Goal: Task Accomplishment & Management: Use online tool/utility

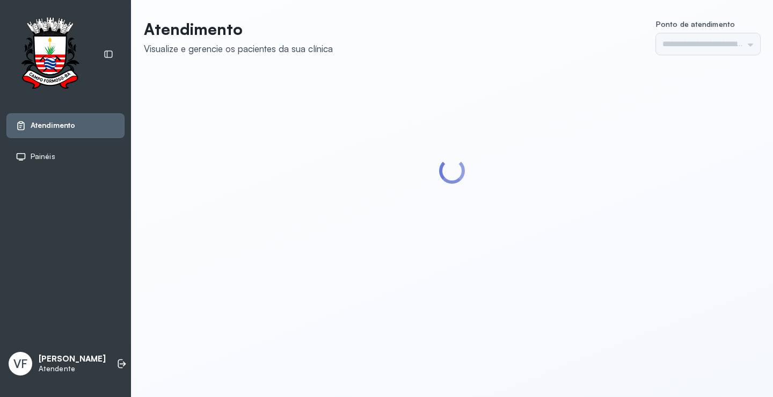
type input "*********"
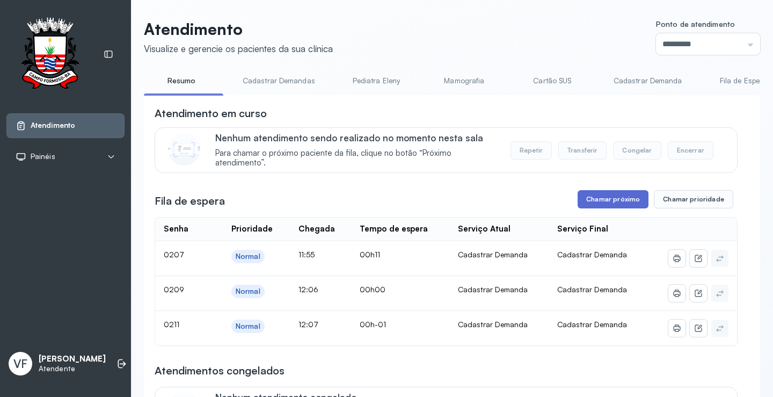
click at [597, 206] on button "Chamar próximo" at bounding box center [613, 199] width 71 height 18
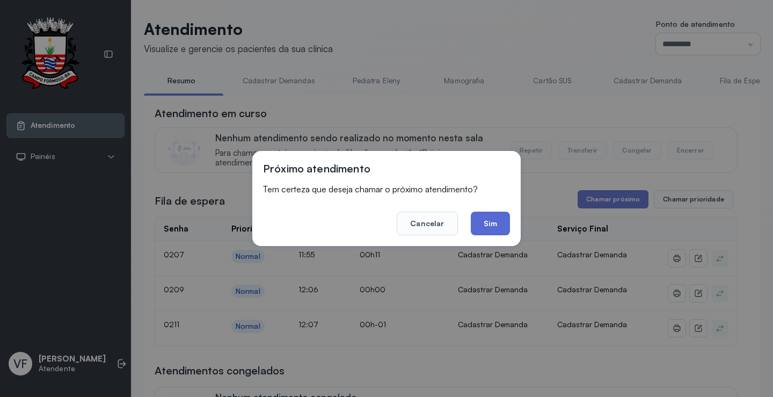
click at [489, 221] on button "Sim" at bounding box center [490, 224] width 39 height 24
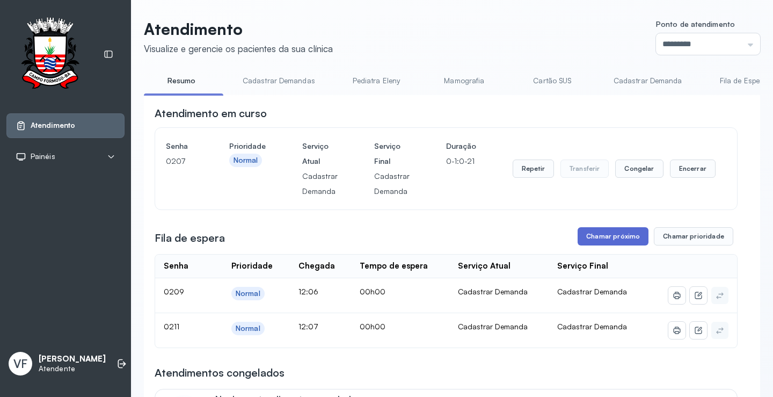
click at [616, 239] on button "Chamar próximo" at bounding box center [613, 236] width 71 height 18
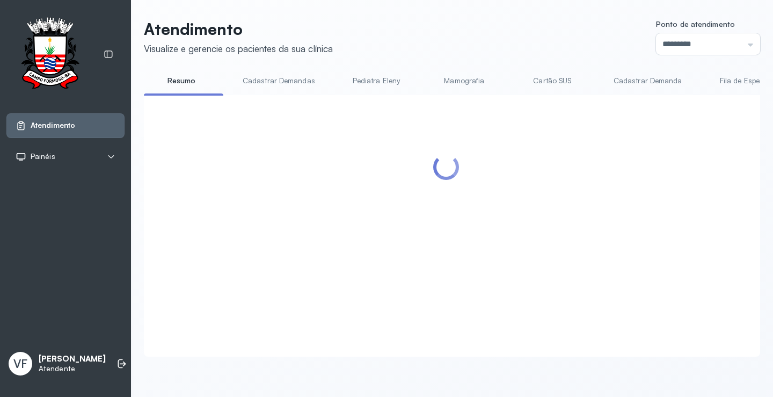
click at [504, 226] on div at bounding box center [446, 213] width 583 height 214
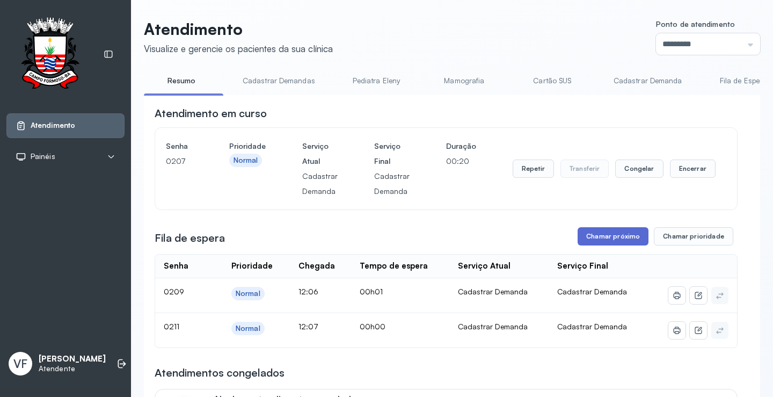
click at [615, 241] on button "Chamar próximo" at bounding box center [613, 236] width 71 height 18
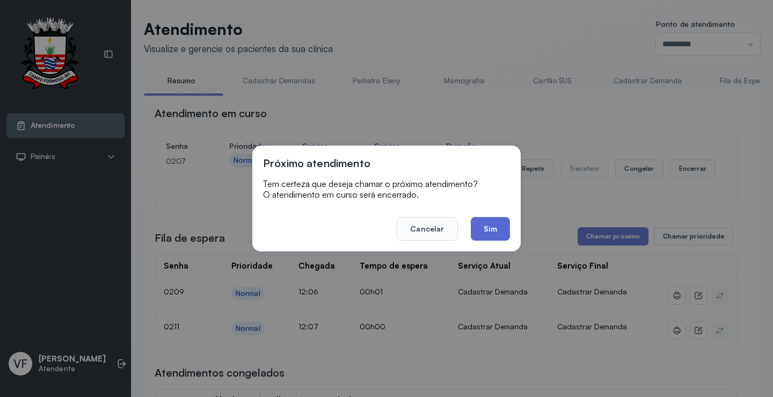
click at [493, 226] on button "Sim" at bounding box center [490, 229] width 39 height 24
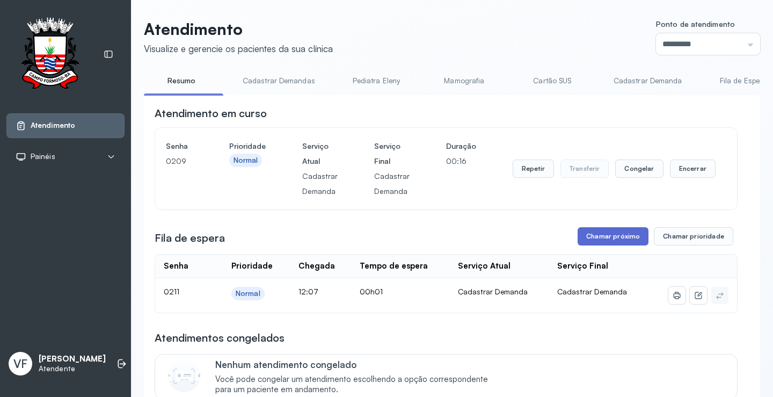
click at [600, 237] on button "Chamar próximo" at bounding box center [613, 236] width 71 height 18
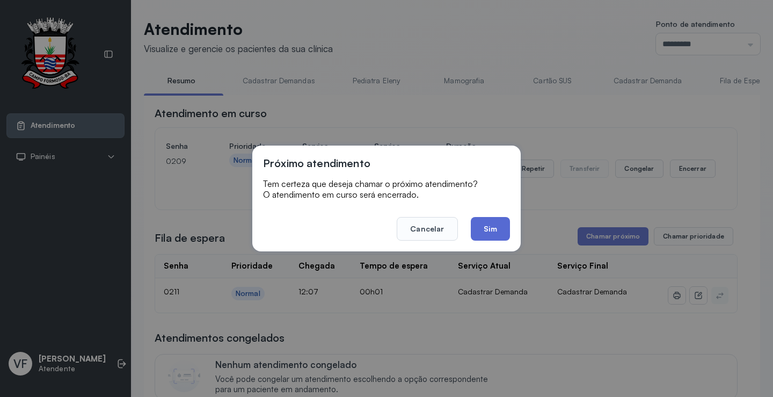
click at [491, 230] on button "Sim" at bounding box center [490, 229] width 39 height 24
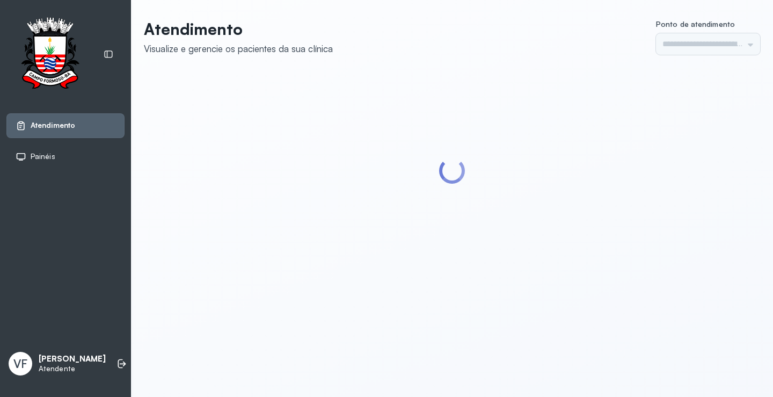
type input "*********"
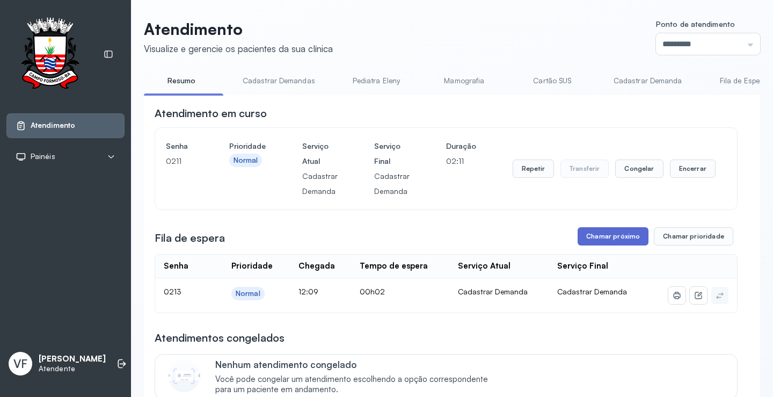
click at [618, 236] on button "Chamar próximo" at bounding box center [613, 236] width 71 height 18
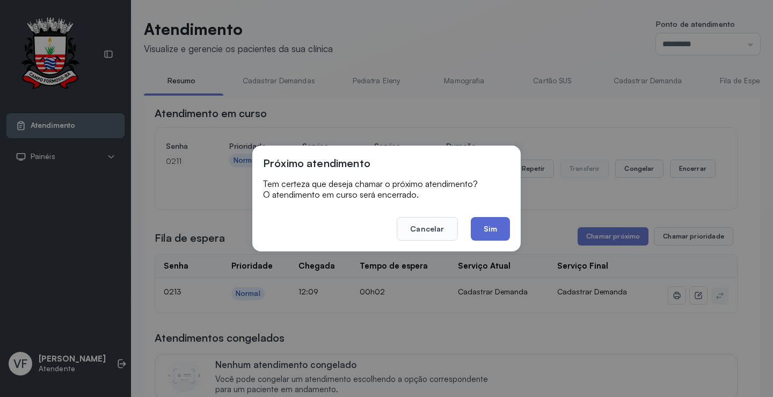
click at [493, 227] on button "Sim" at bounding box center [490, 229] width 39 height 24
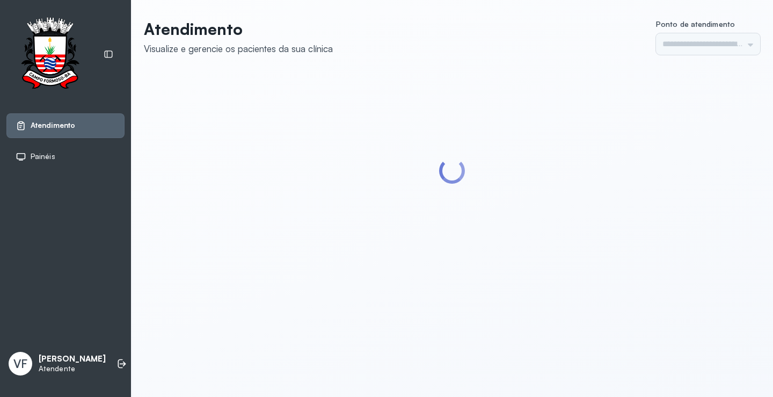
type input "*********"
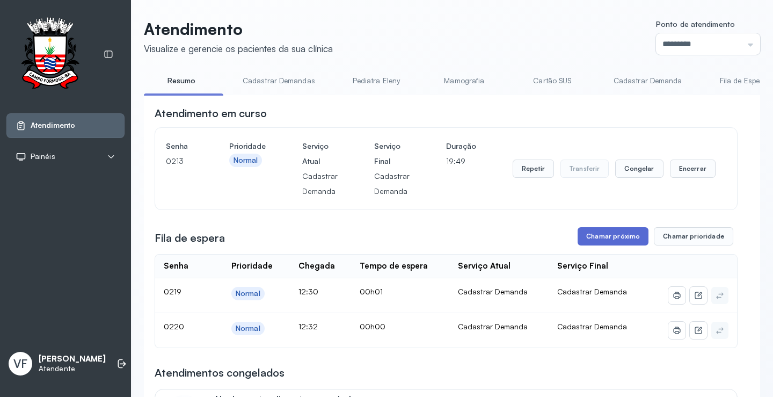
click at [610, 234] on button "Chamar próximo" at bounding box center [613, 236] width 71 height 18
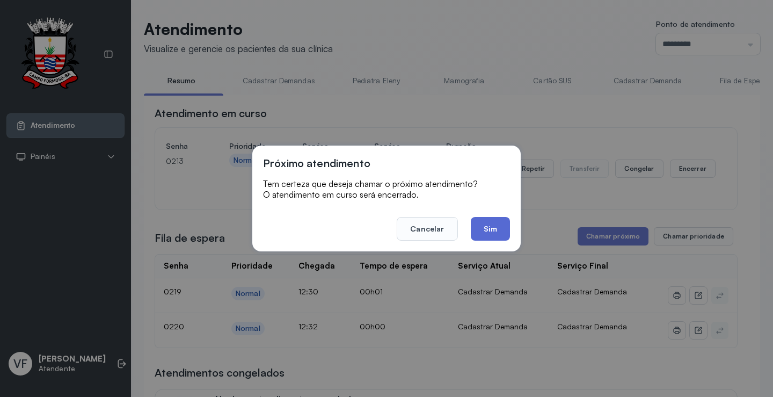
click at [484, 227] on button "Sim" at bounding box center [490, 229] width 39 height 24
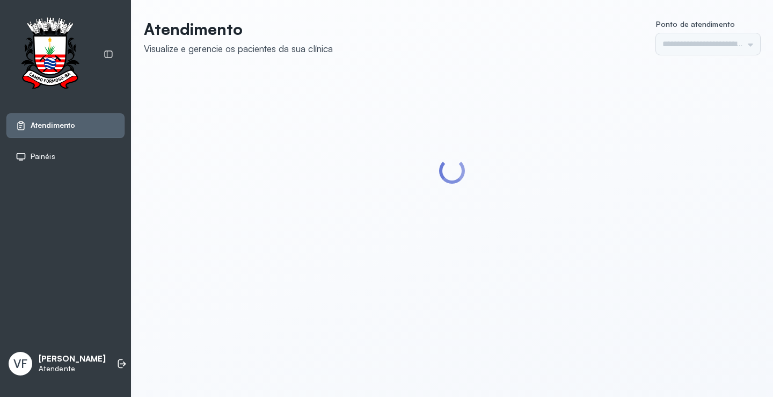
type input "*********"
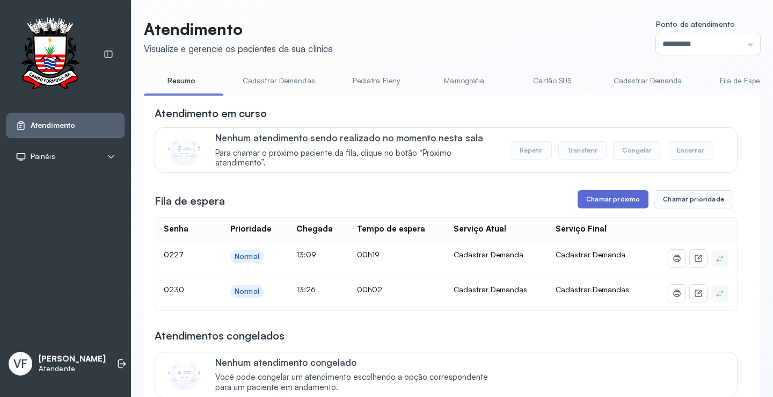
click at [607, 197] on button "Chamar próximo" at bounding box center [613, 199] width 71 height 18
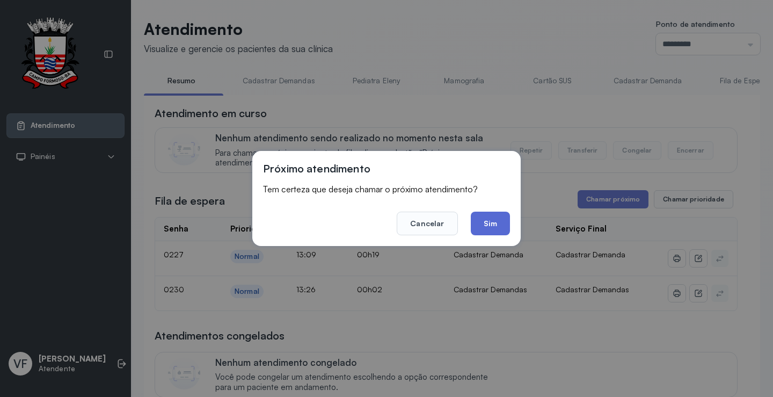
click at [491, 222] on button "Sim" at bounding box center [490, 224] width 39 height 24
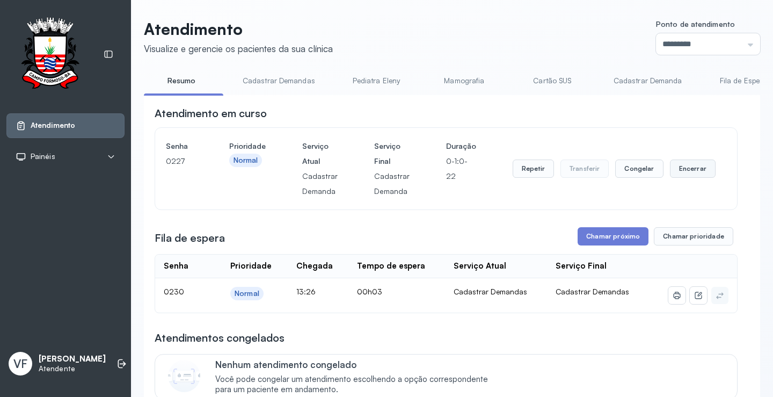
click at [684, 169] on button "Encerrar" at bounding box center [693, 168] width 46 height 18
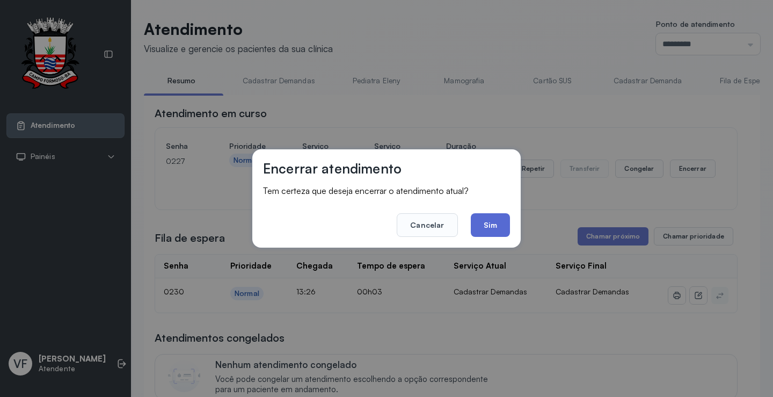
click at [494, 221] on button "Sim" at bounding box center [490, 225] width 39 height 24
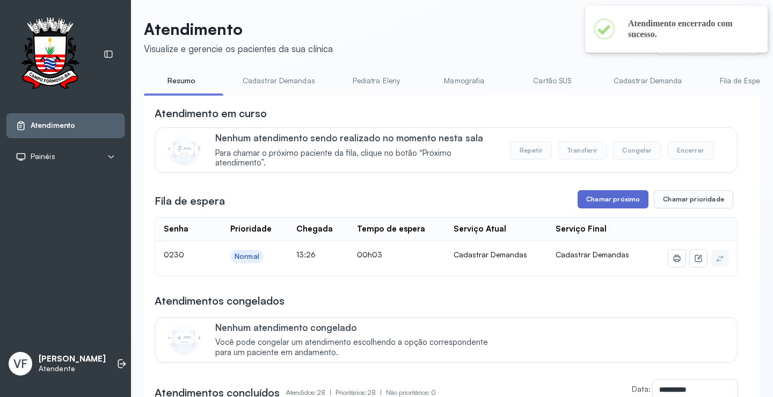
click at [612, 200] on button "Chamar próximo" at bounding box center [613, 199] width 71 height 18
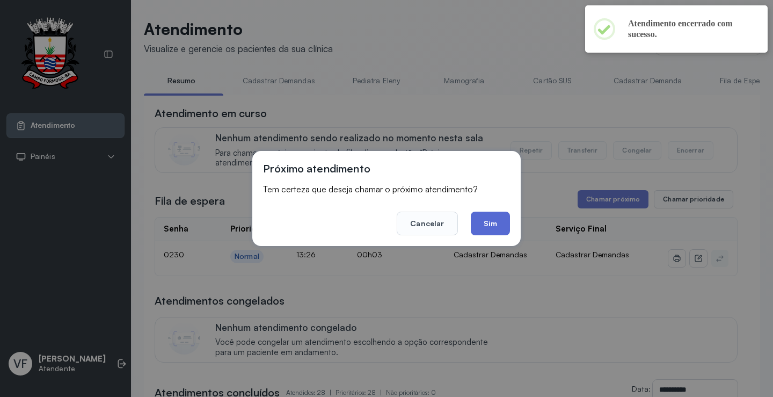
click at [492, 218] on button "Sim" at bounding box center [490, 224] width 39 height 24
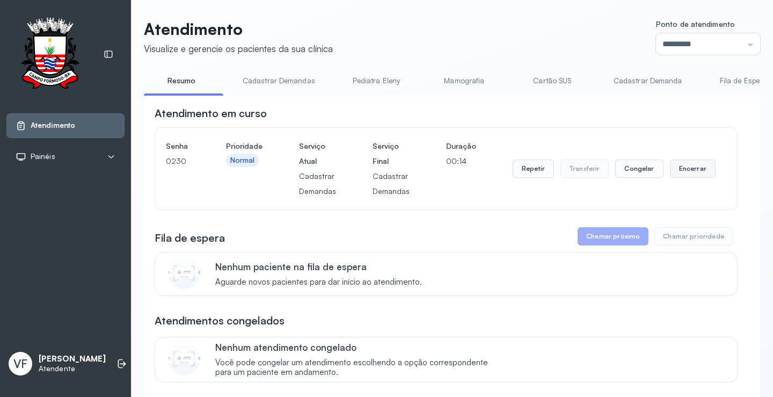
click at [685, 166] on button "Encerrar" at bounding box center [693, 168] width 46 height 18
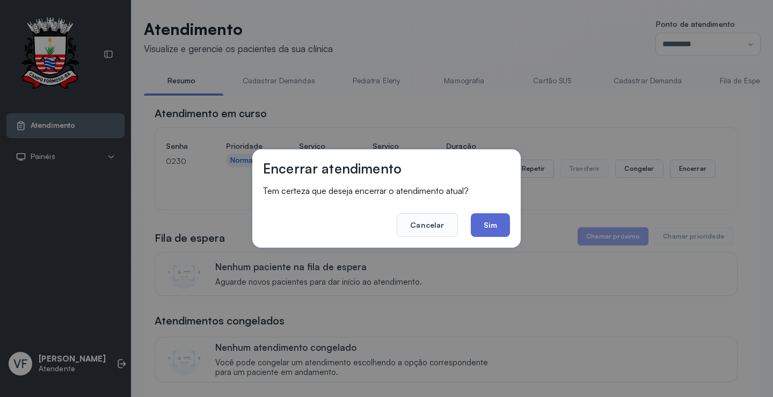
click at [492, 227] on button "Sim" at bounding box center [490, 225] width 39 height 24
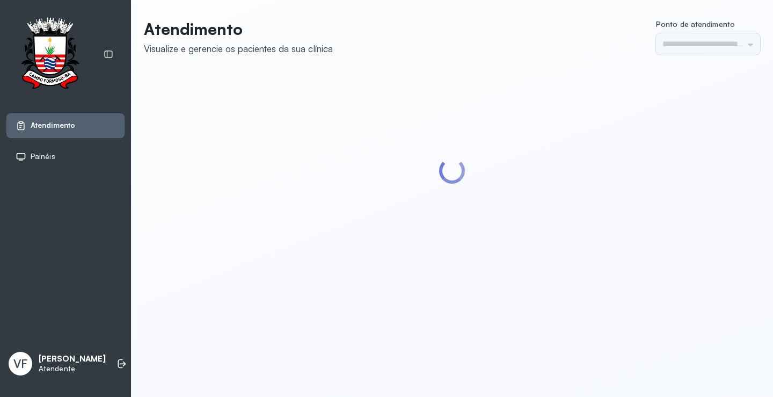
type input "*********"
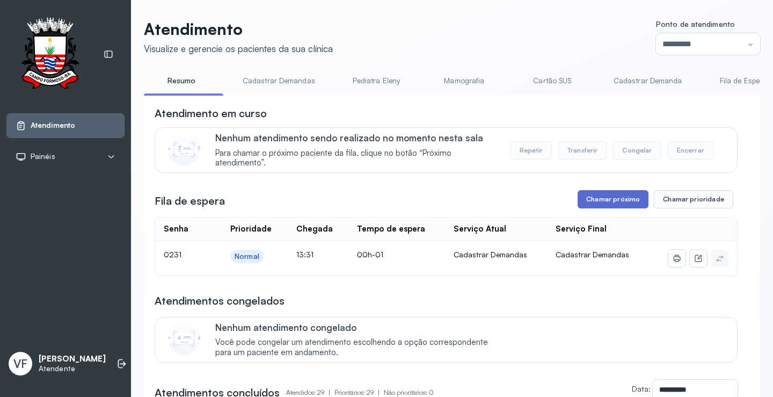
click at [609, 197] on button "Chamar próximo" at bounding box center [613, 199] width 71 height 18
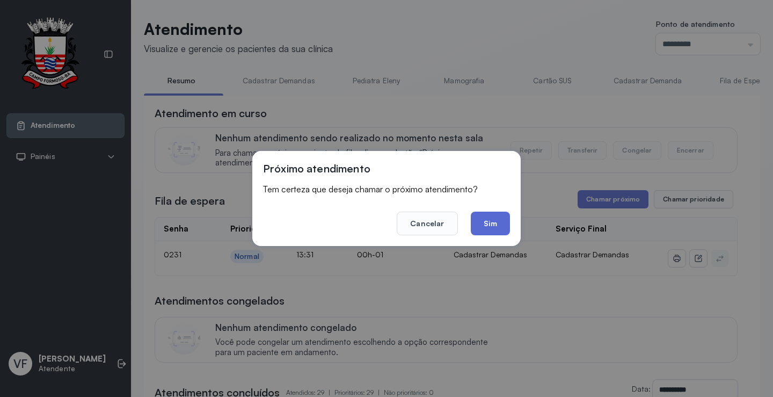
click at [490, 221] on button "Sim" at bounding box center [490, 224] width 39 height 24
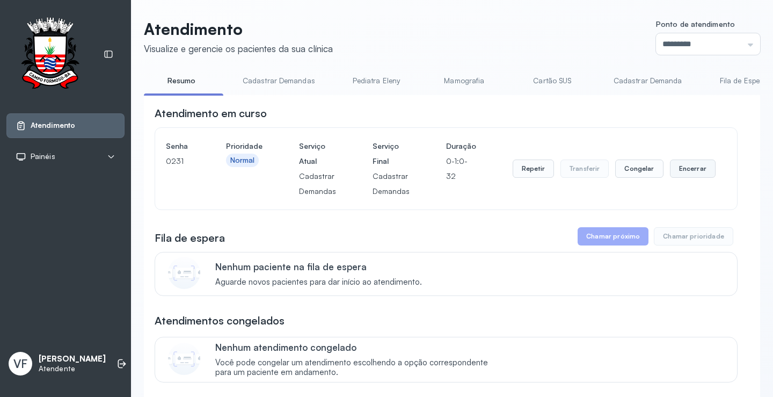
click at [686, 172] on button "Encerrar" at bounding box center [693, 168] width 46 height 18
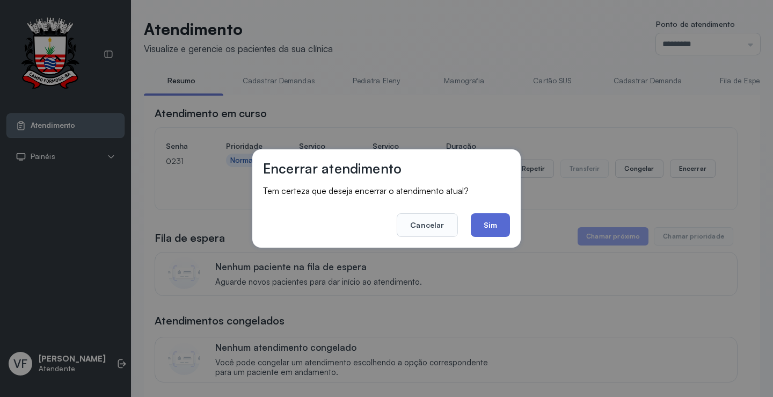
click at [493, 223] on button "Sim" at bounding box center [490, 225] width 39 height 24
